Goal: Task Accomplishment & Management: Use online tool/utility

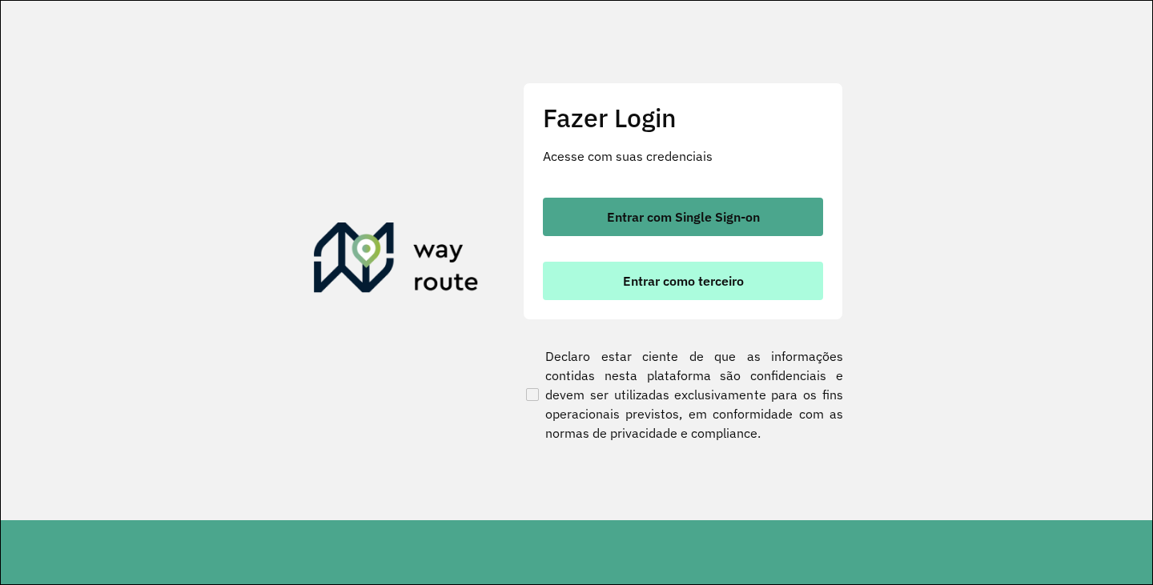
click at [678, 283] on span "Entrar como terceiro" at bounding box center [683, 281] width 121 height 13
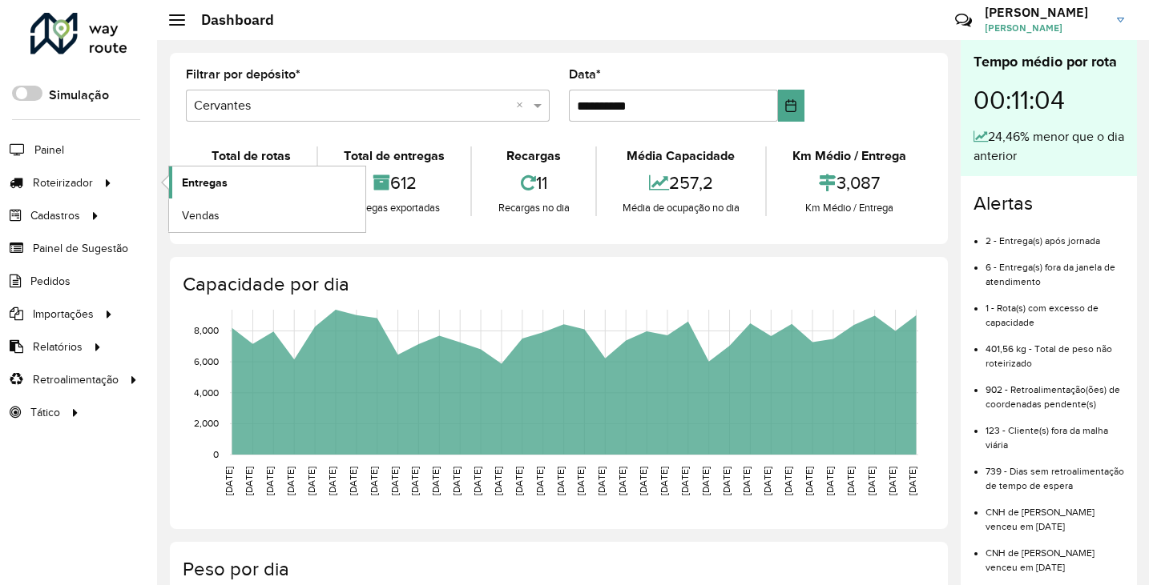
click at [196, 187] on span "Entregas" at bounding box center [205, 183] width 46 height 17
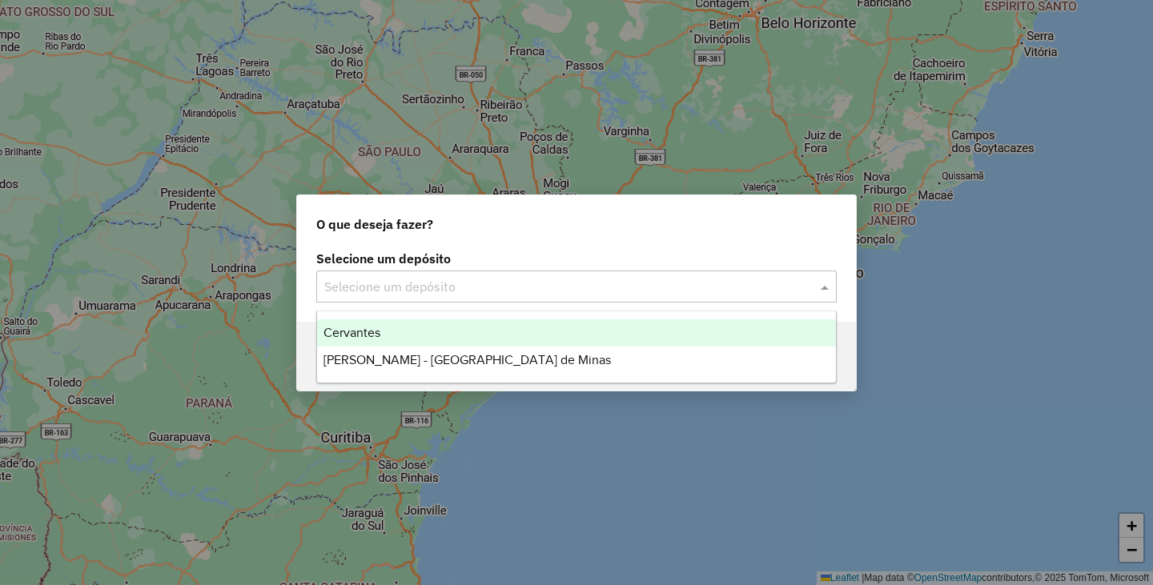
click at [485, 293] on input "text" at bounding box center [560, 287] width 473 height 19
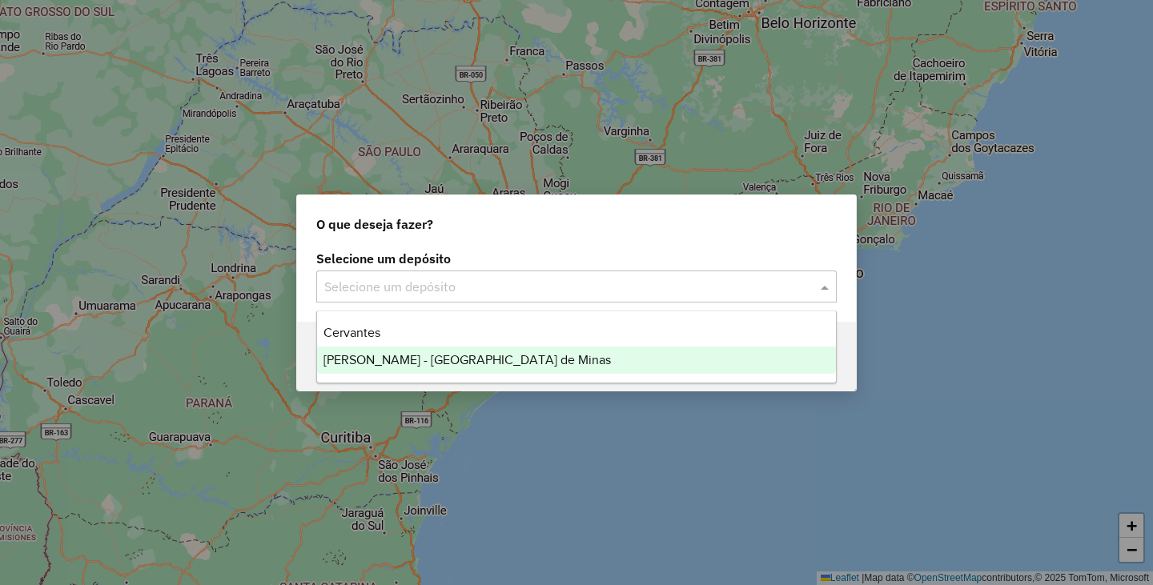
click at [392, 356] on span "[PERSON_NAME] - [GEOGRAPHIC_DATA] de Minas" at bounding box center [468, 360] width 288 height 14
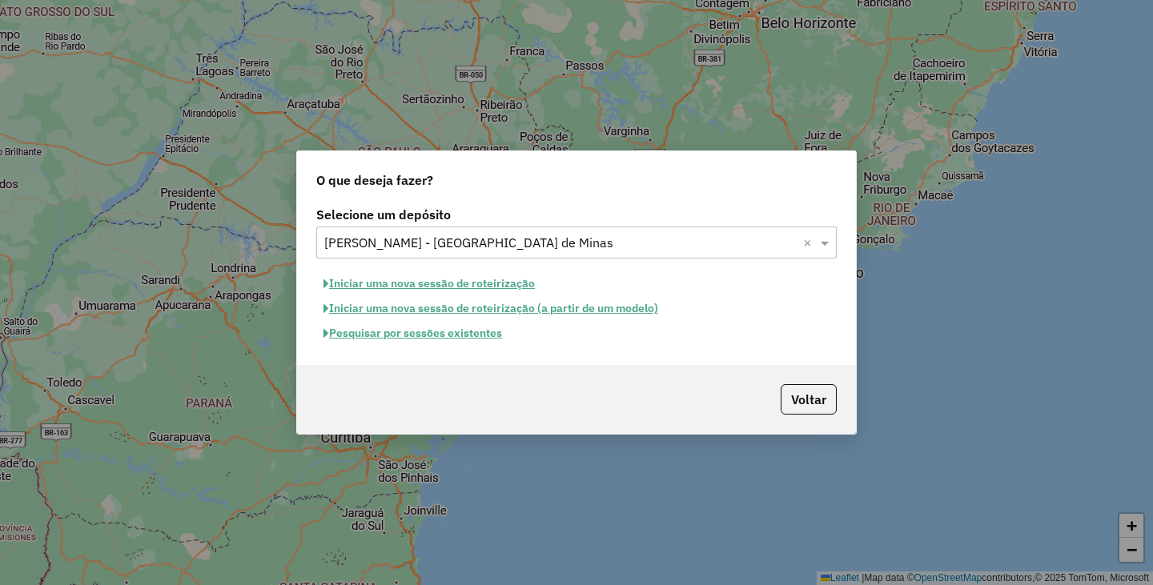
click at [403, 334] on button "Pesquisar por sessões existentes" at bounding box center [412, 333] width 193 height 25
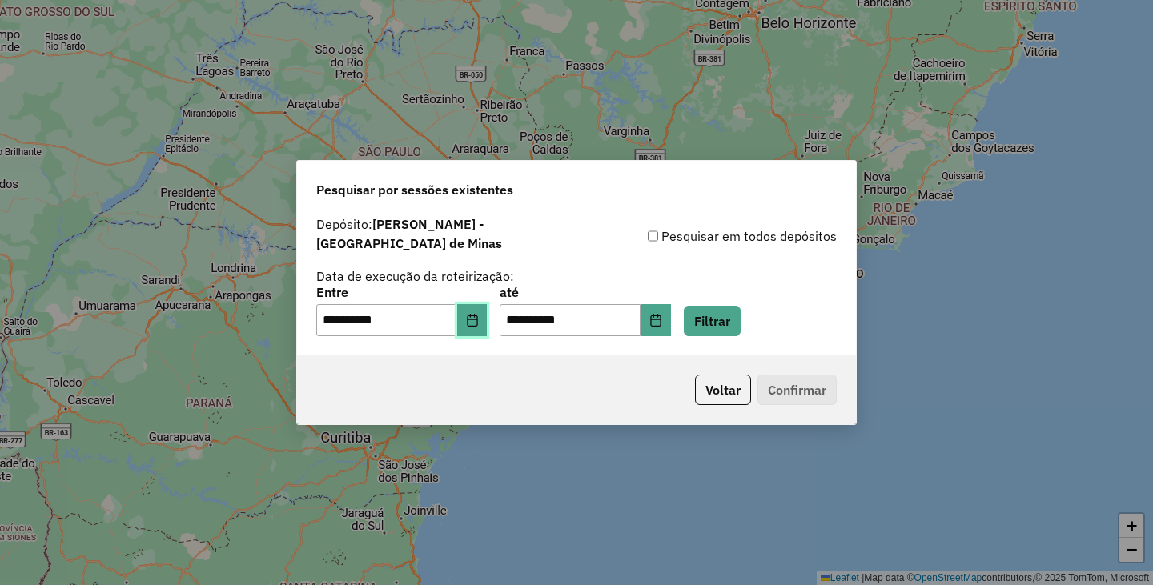
click at [477, 318] on icon "Choose Date" at bounding box center [472, 320] width 10 height 13
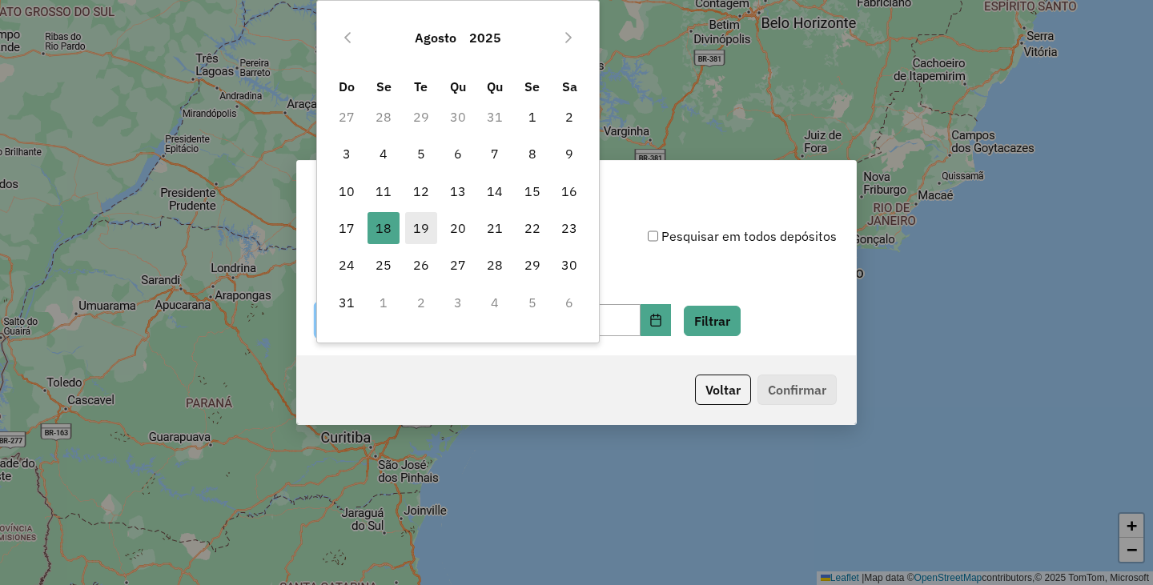
click at [419, 228] on span "19" at bounding box center [421, 228] width 32 height 32
type input "**********"
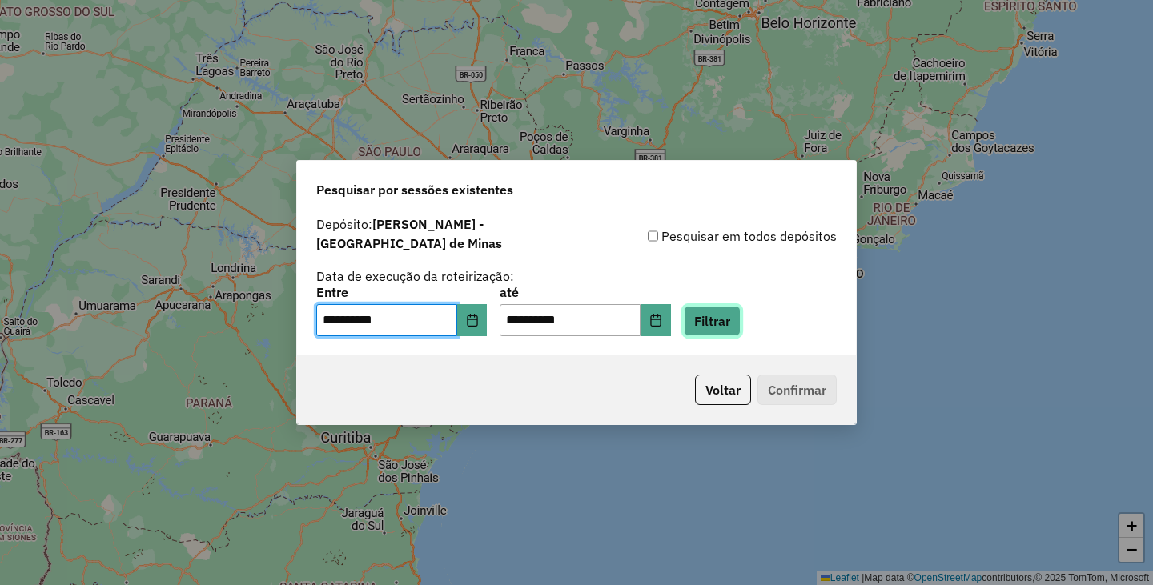
click at [727, 317] on button "Filtrar" at bounding box center [712, 321] width 57 height 30
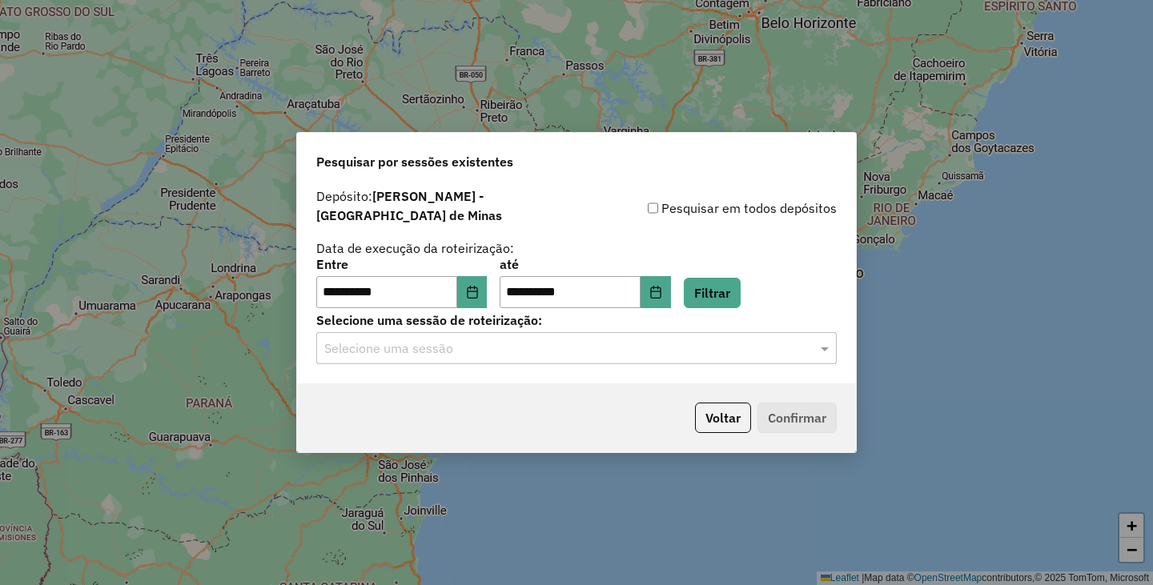
click at [496, 346] on input "text" at bounding box center [560, 349] width 473 height 19
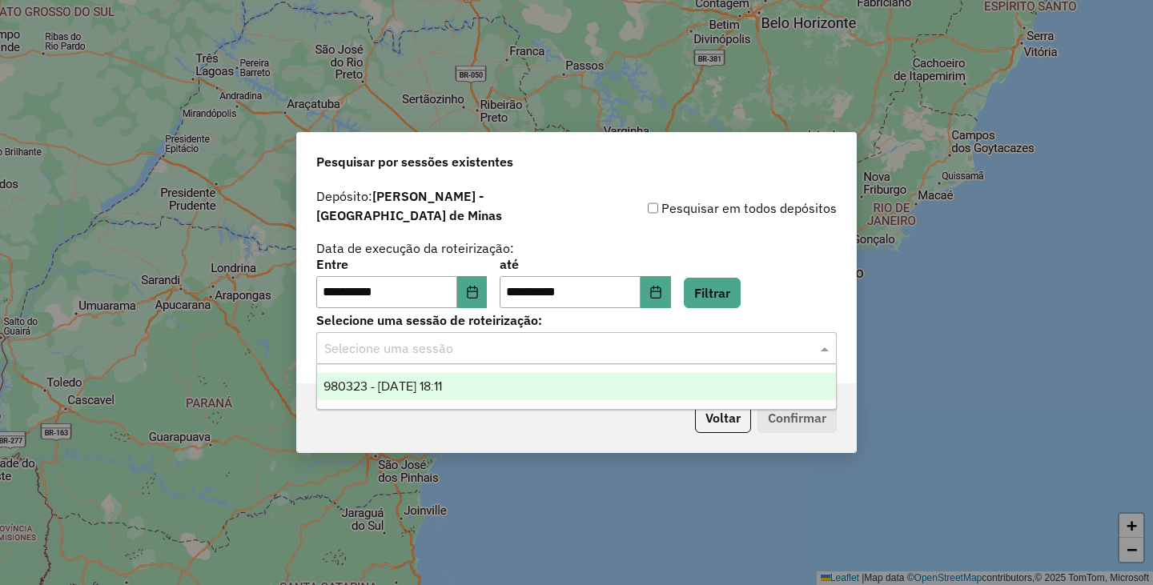
click at [442, 383] on span "980323 - [DATE] 18:11" at bounding box center [383, 387] width 119 height 14
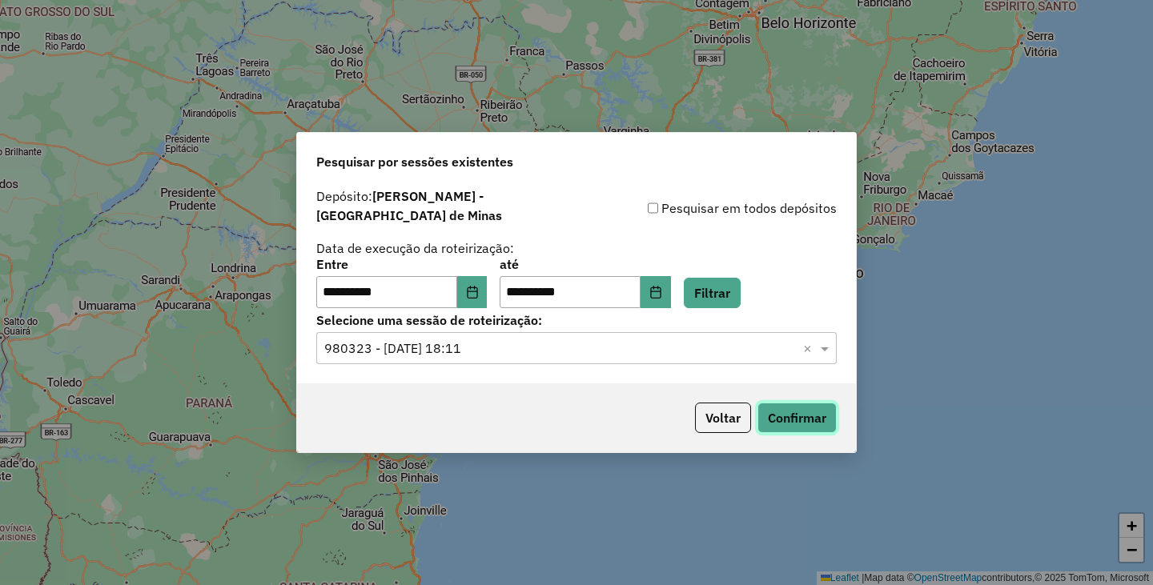
click at [796, 409] on button "Confirmar" at bounding box center [797, 418] width 79 height 30
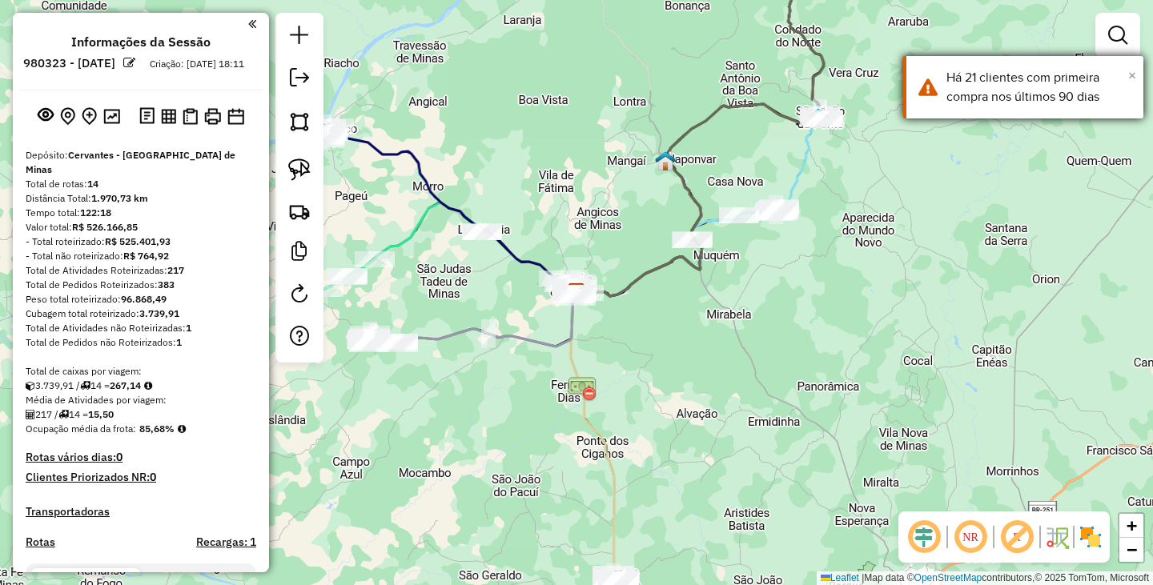
click at [1135, 77] on span "×" at bounding box center [1132, 75] width 8 height 18
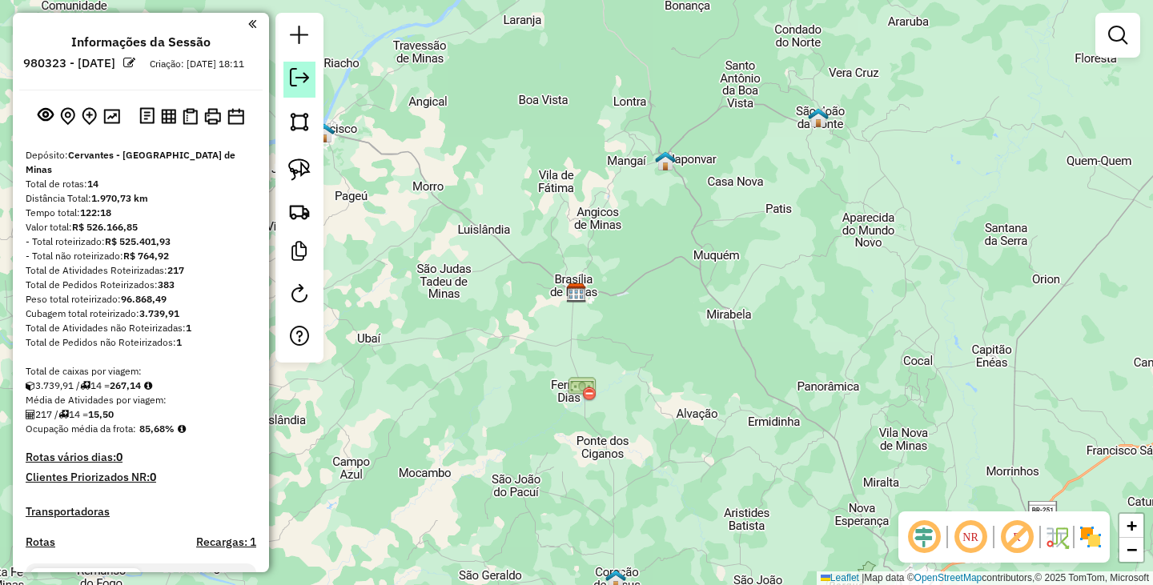
click at [308, 78] on em at bounding box center [299, 77] width 19 height 19
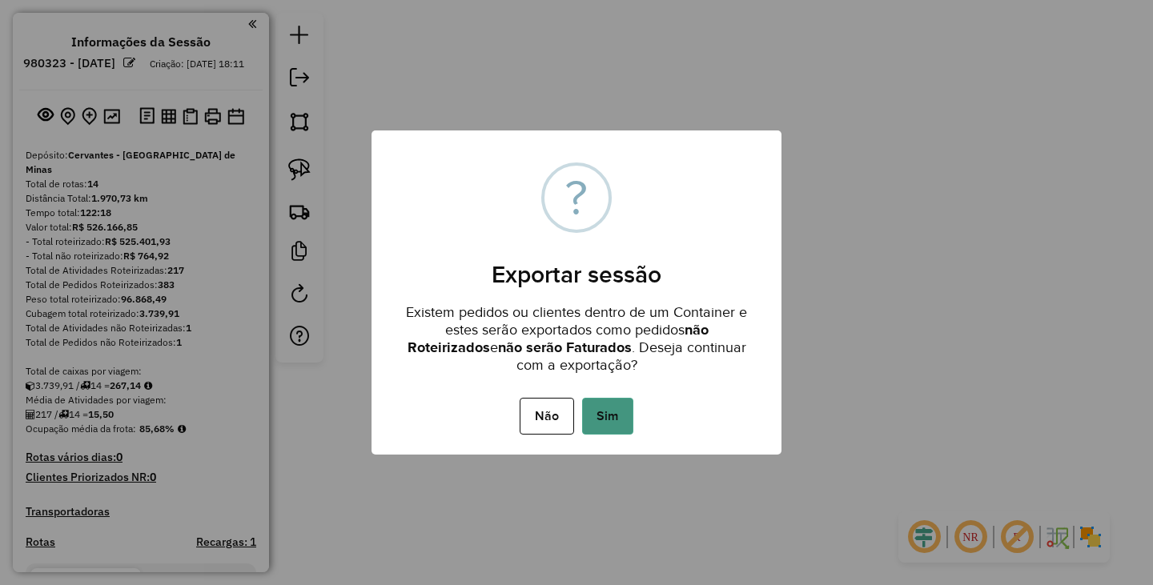
click at [603, 420] on button "Sim" at bounding box center [607, 416] width 51 height 37
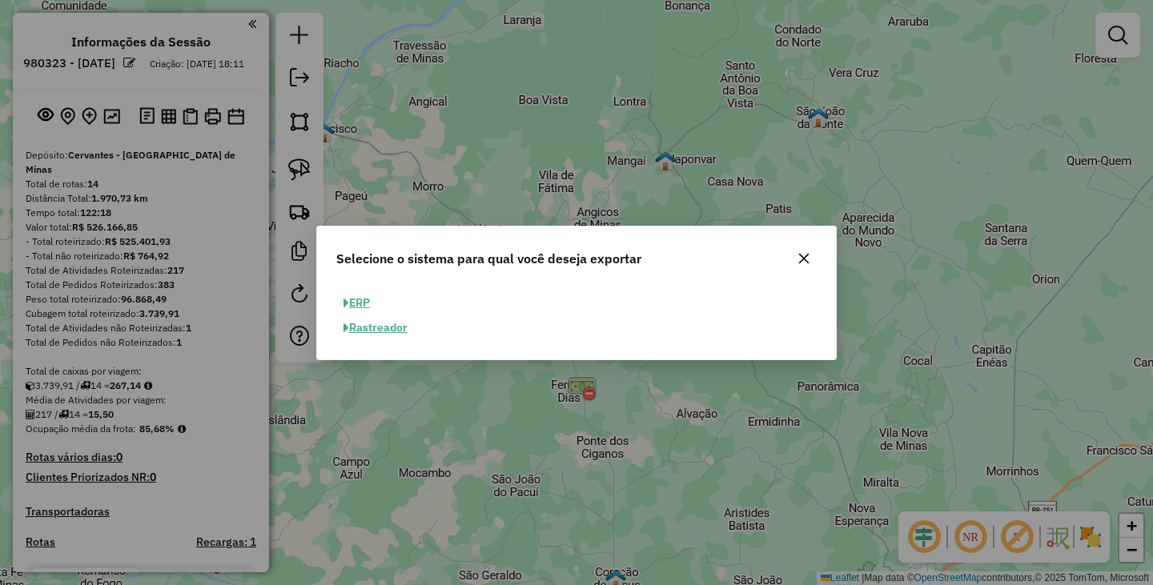
click at [360, 301] on button "ERP" at bounding box center [356, 303] width 41 height 25
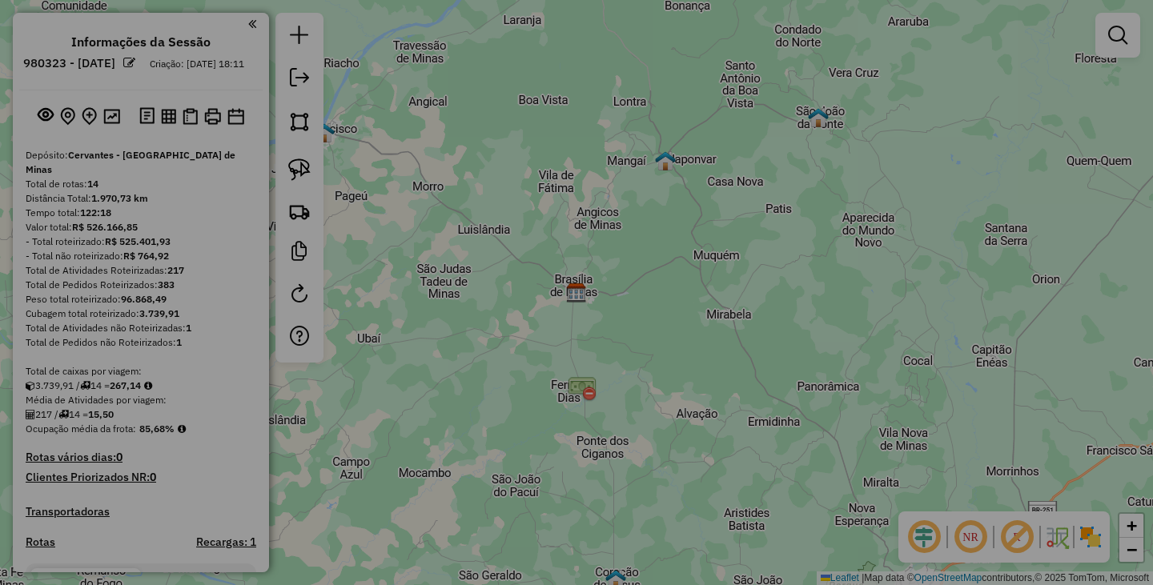
select select "**"
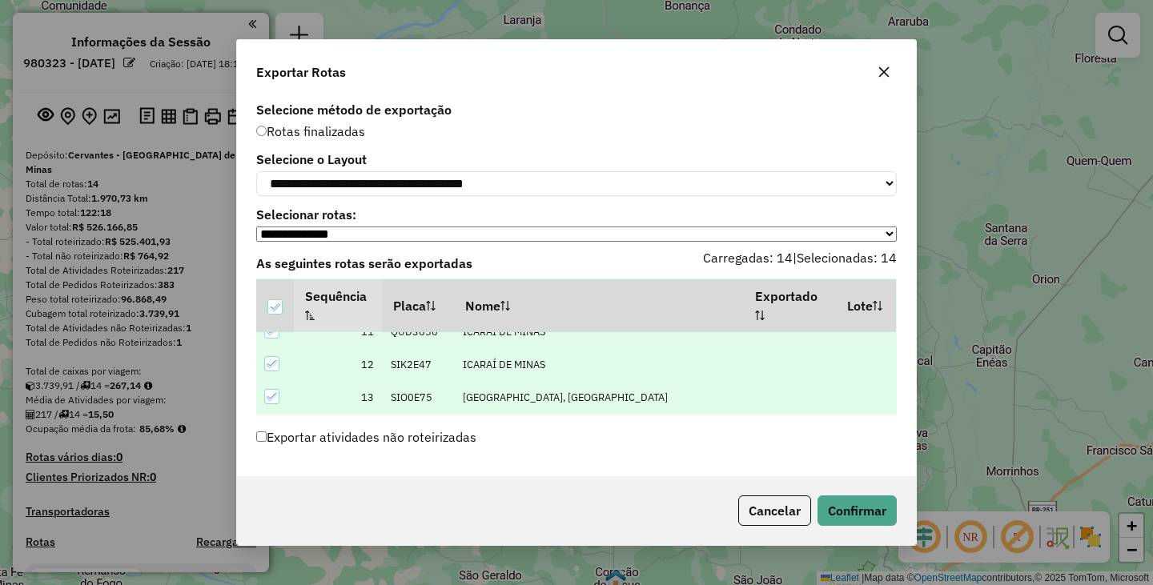
scroll to position [378, 0]
drag, startPoint x: 245, startPoint y: 263, endPoint x: 501, endPoint y: 443, distance: 312.6
click at [501, 443] on div "**********" at bounding box center [576, 287] width 679 height 379
copy div "As seguintes rotas serão exportadas Carregadas: 14 | Selecionadas: 14 Sequência…"
click at [398, 501] on div "Cancelar Confirmar" at bounding box center [576, 511] width 679 height 69
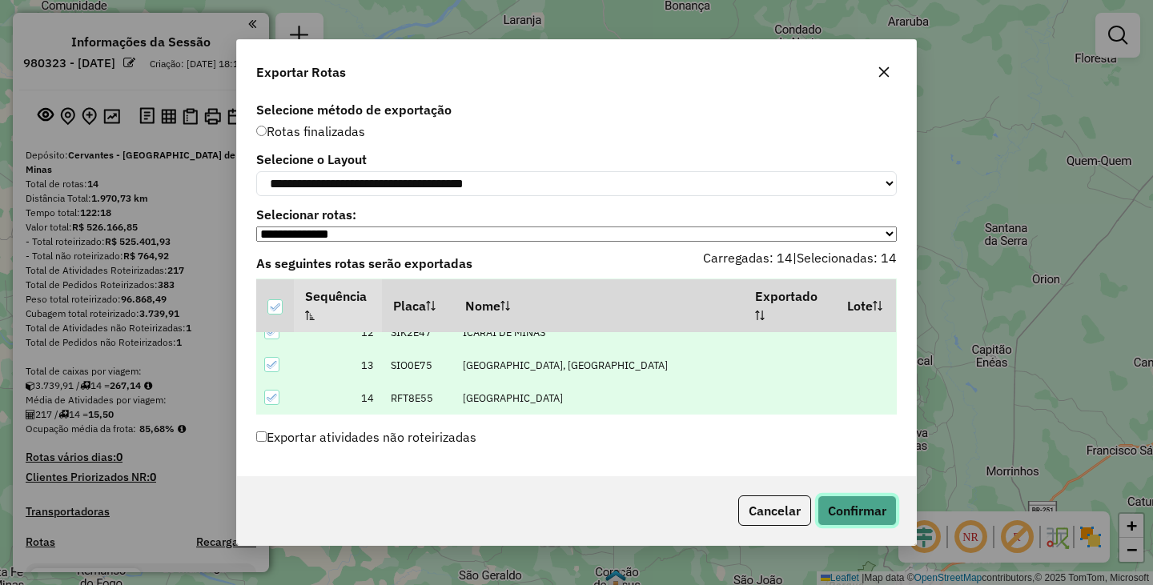
click at [850, 513] on button "Confirmar" at bounding box center [857, 511] width 79 height 30
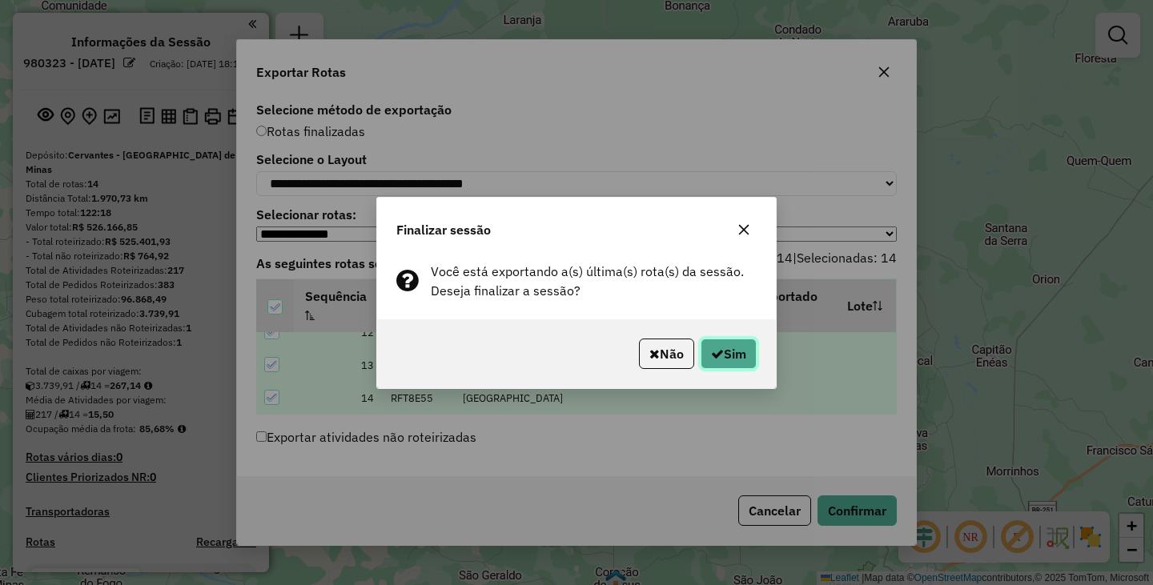
click at [717, 352] on icon "button" at bounding box center [717, 354] width 13 height 13
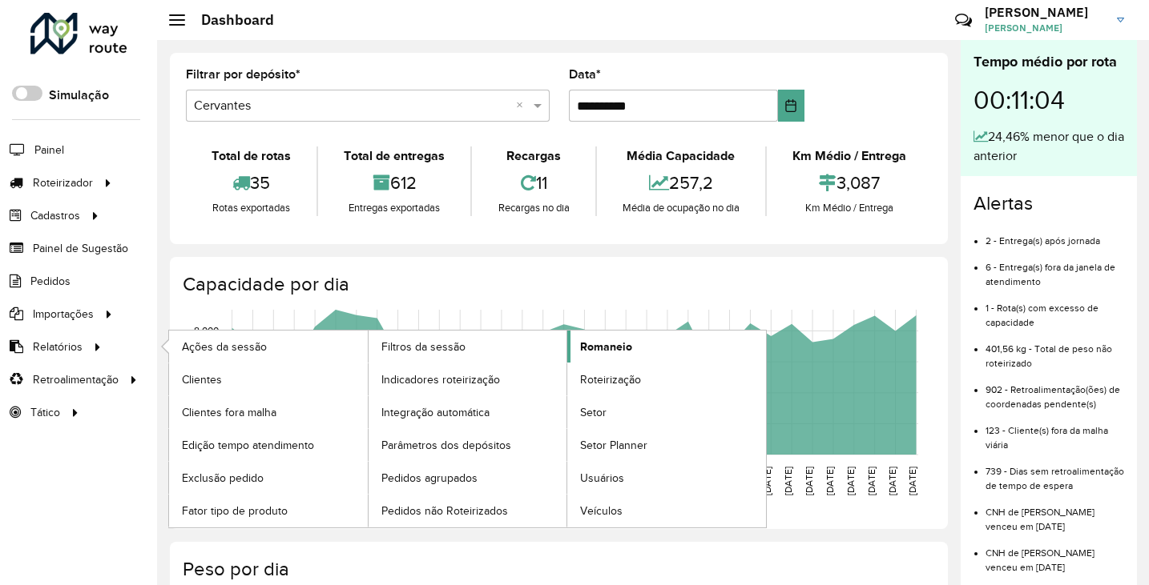
click at [596, 344] on span "Romaneio" at bounding box center [606, 347] width 52 height 17
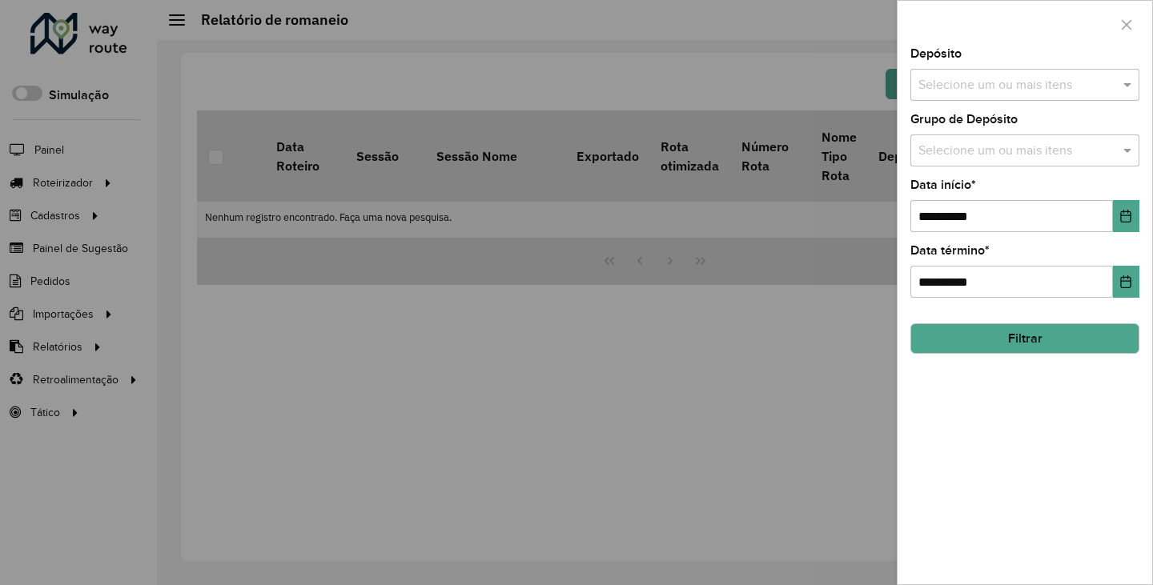
click at [976, 86] on input "text" at bounding box center [1017, 85] width 205 height 19
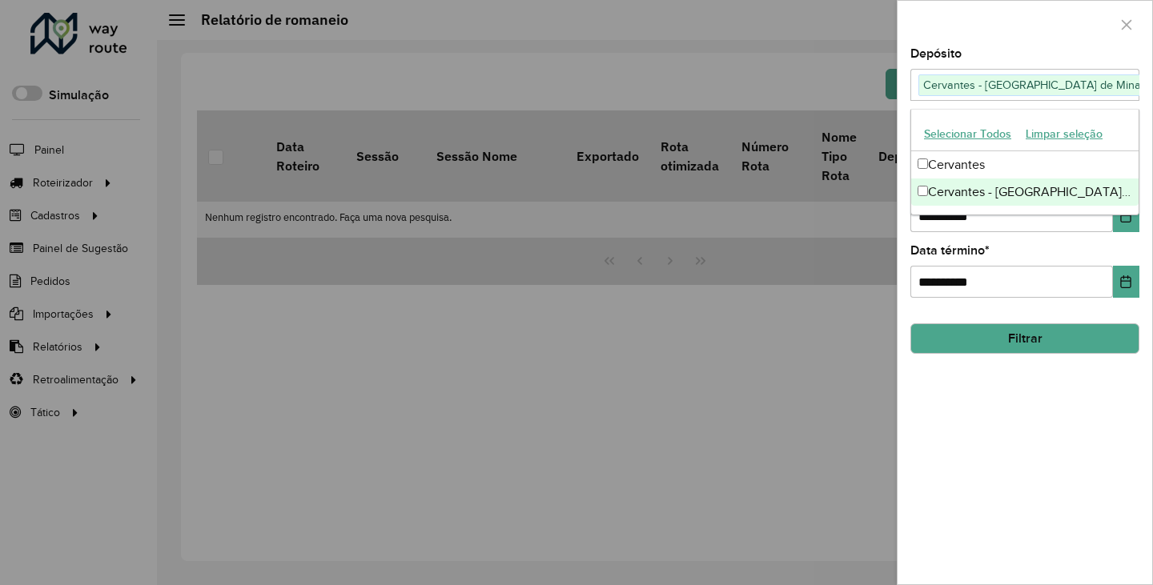
drag, startPoint x: 981, startPoint y: 524, endPoint x: 1066, endPoint y: 392, distance: 156.4
click at [981, 521] on div "**********" at bounding box center [1025, 316] width 255 height 537
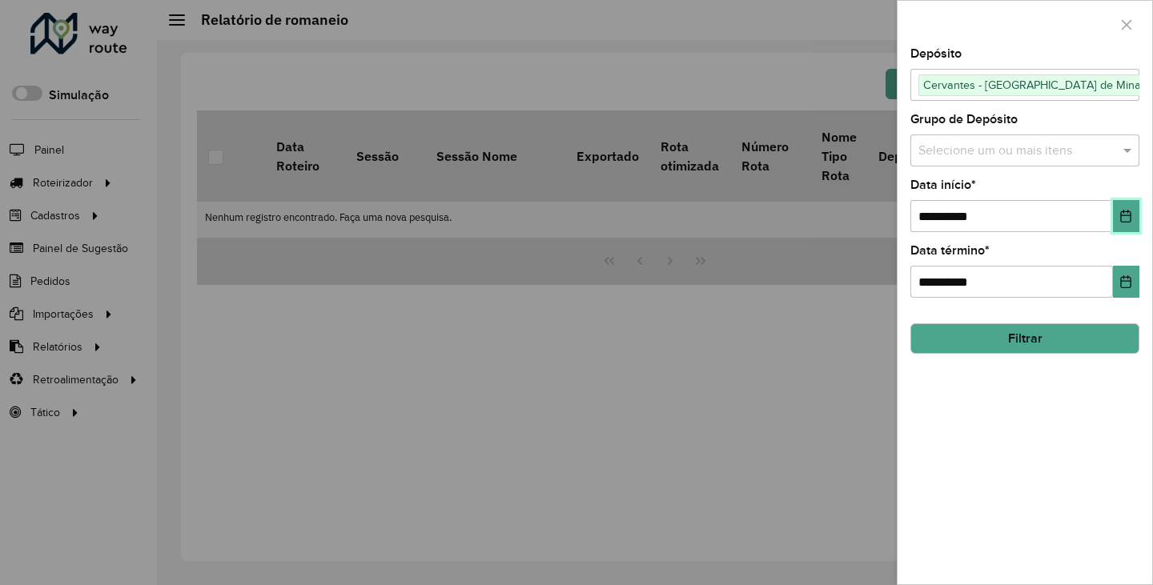
click at [1124, 215] on icon "Choose Date" at bounding box center [1126, 216] width 13 height 13
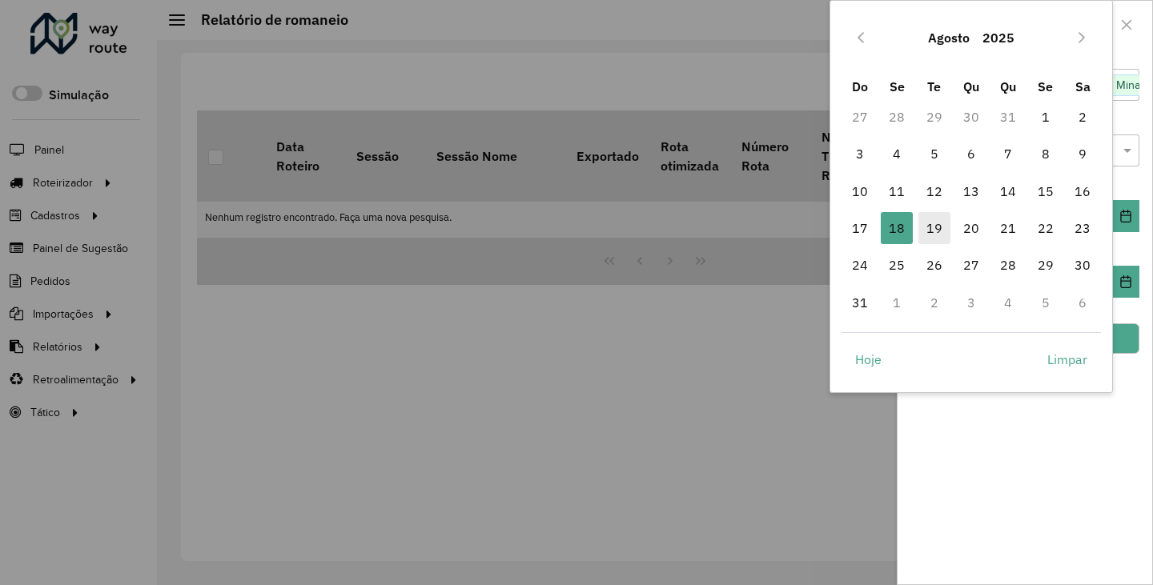
click at [928, 230] on span "19" at bounding box center [935, 228] width 32 height 32
type input "**********"
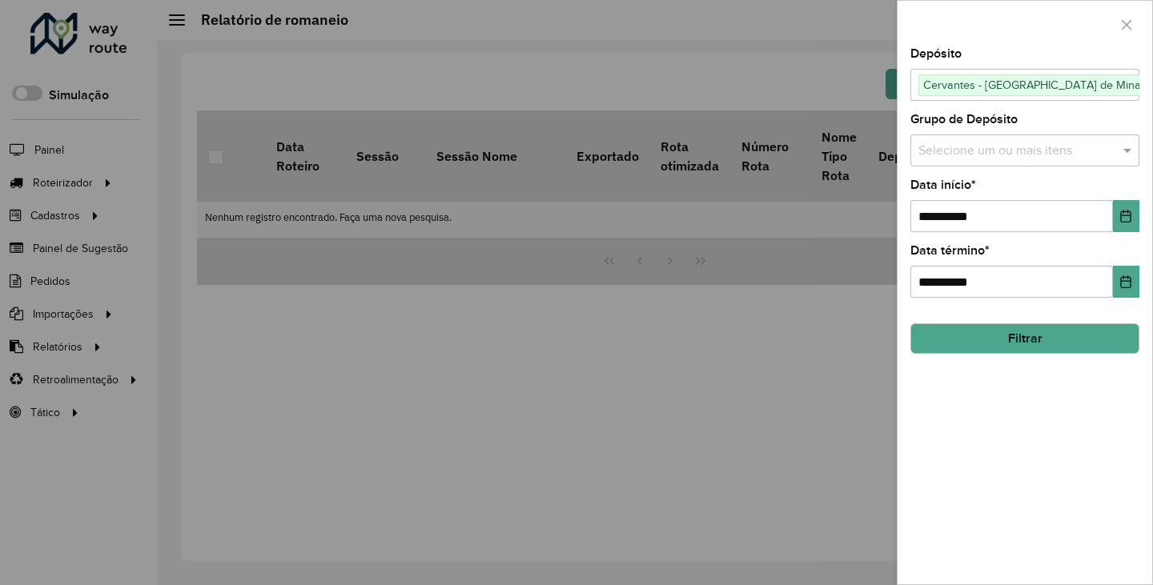
click at [995, 345] on button "Filtrar" at bounding box center [1025, 339] width 229 height 30
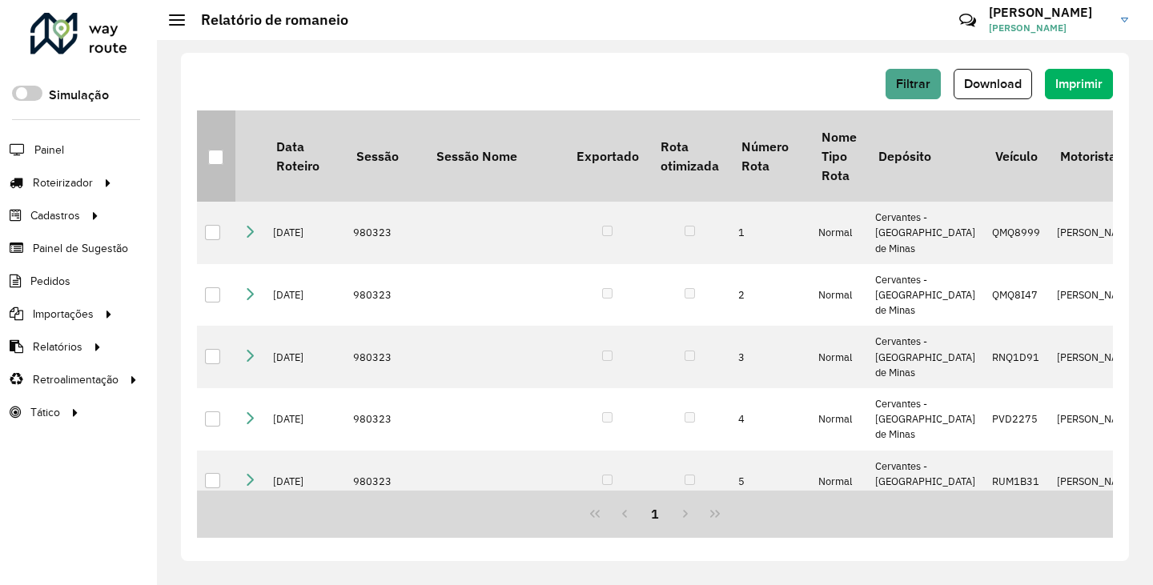
click at [218, 159] on div at bounding box center [215, 157] width 15 height 15
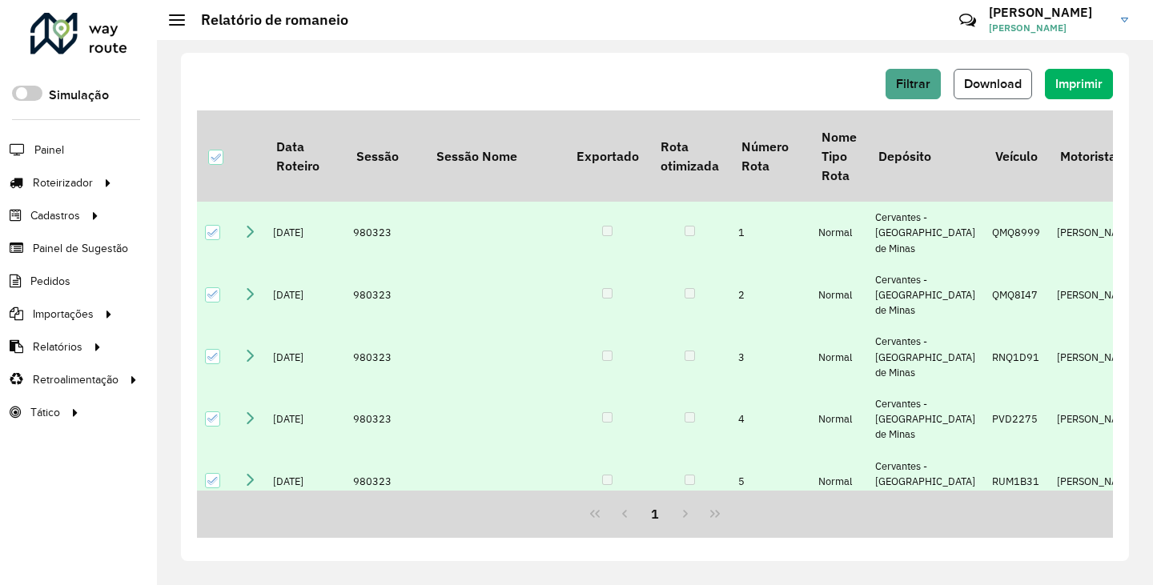
click at [1012, 82] on span "Download" at bounding box center [993, 84] width 58 height 14
